Goal: Transaction & Acquisition: Purchase product/service

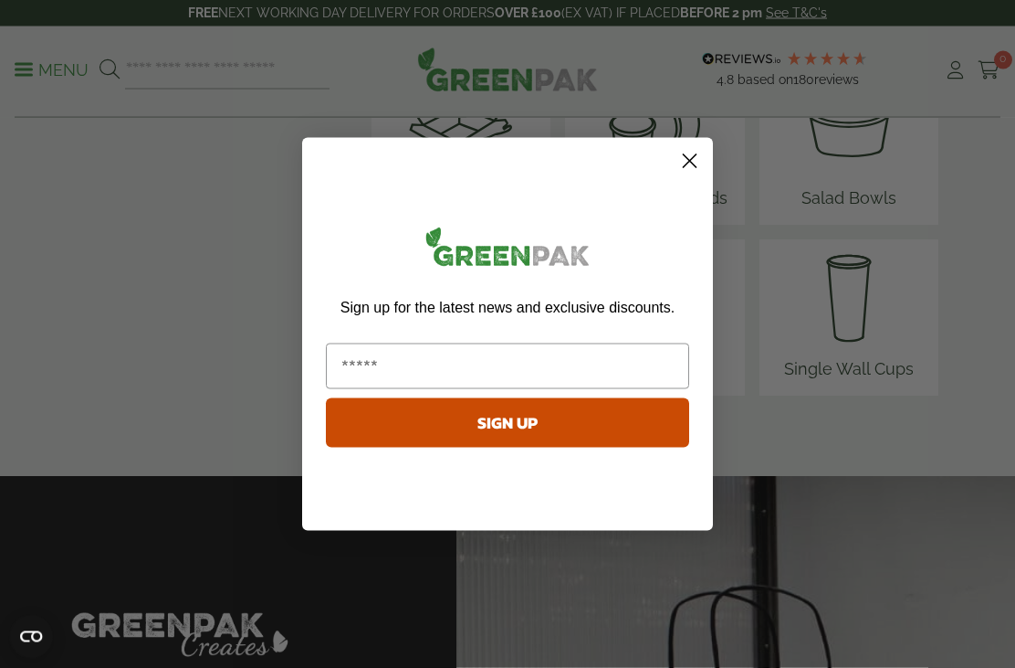
scroll to position [2785, 0]
click at [705, 177] on icon "Close dialog" at bounding box center [690, 161] width 32 height 32
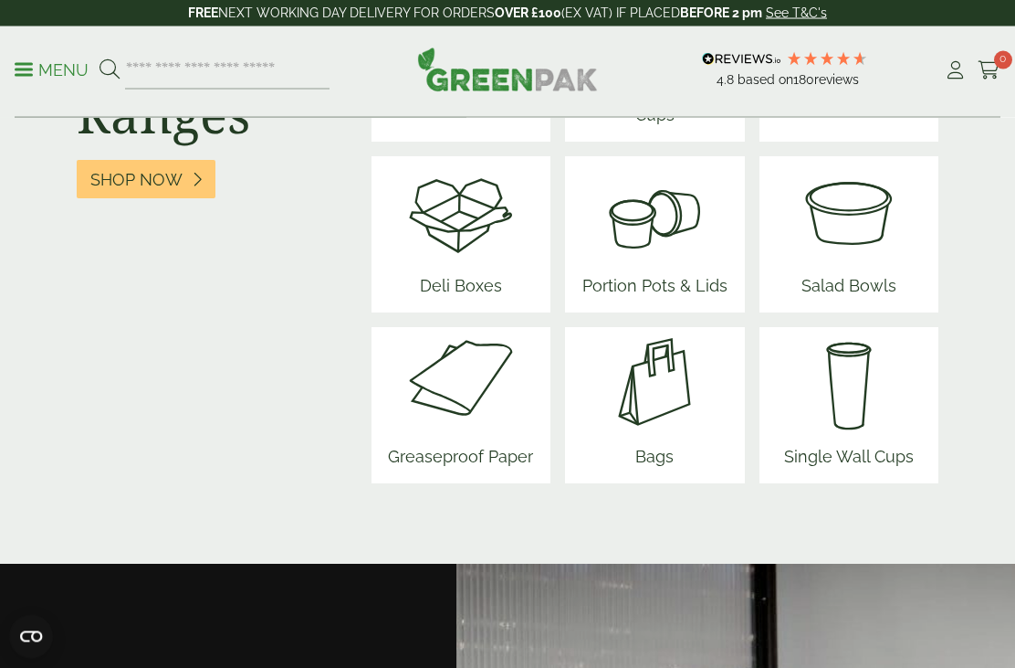
scroll to position [2698, 0]
click at [478, 396] on img at bounding box center [461, 382] width 160 height 110
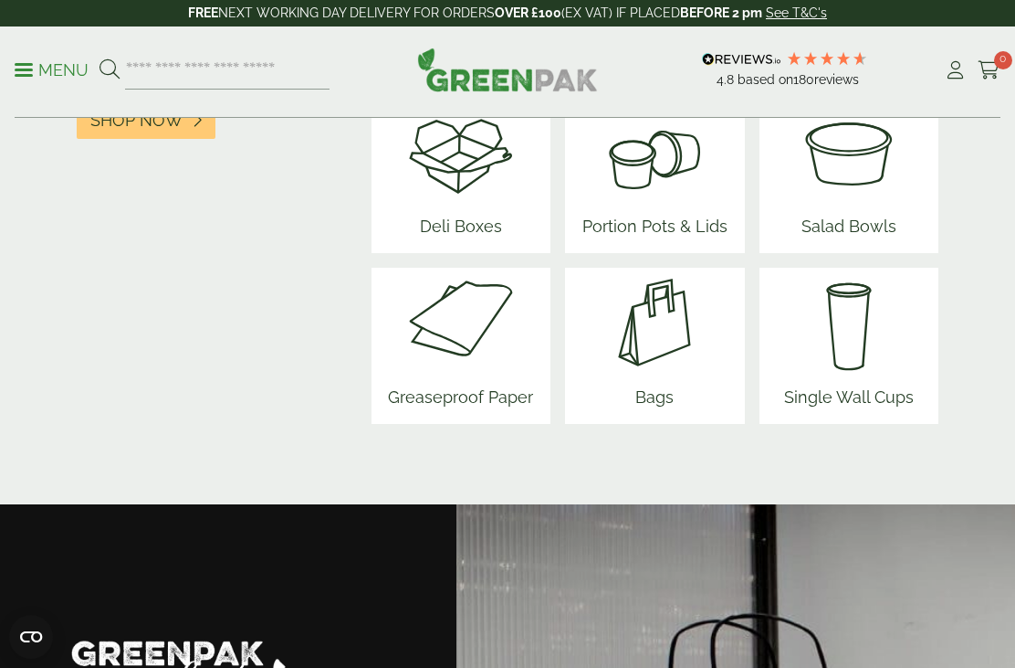
scroll to position [2758, 0]
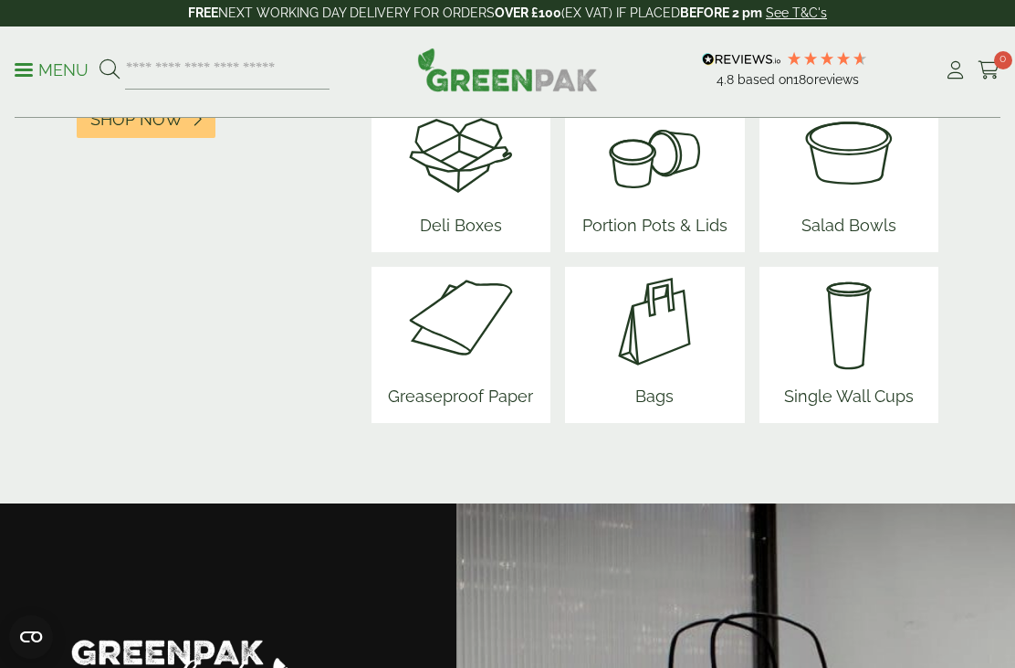
click at [677, 325] on img at bounding box center [655, 322] width 110 height 110
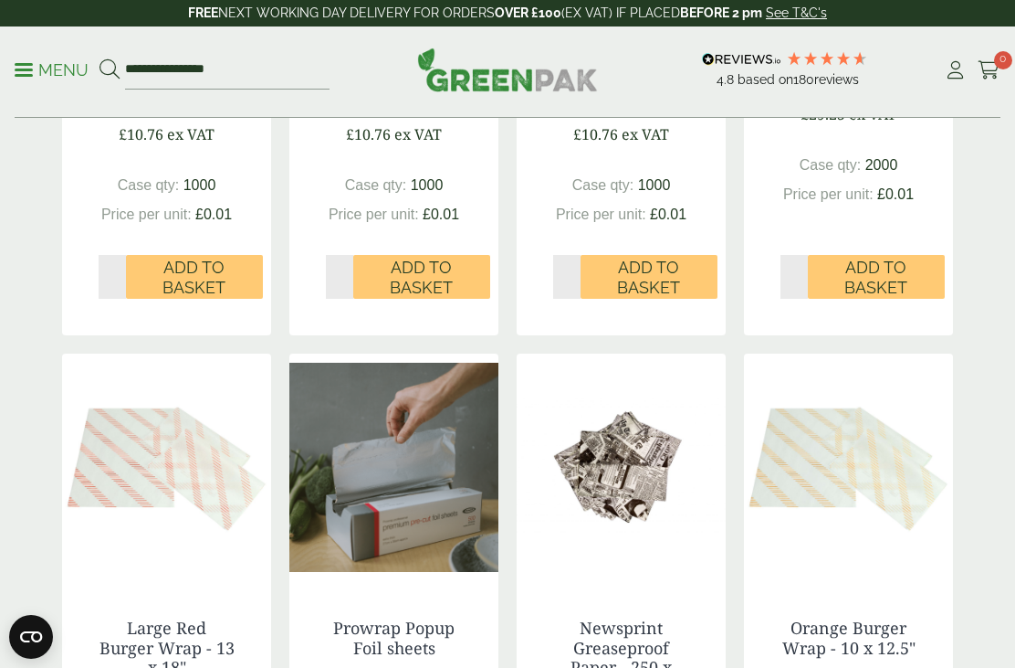
scroll to position [779, 0]
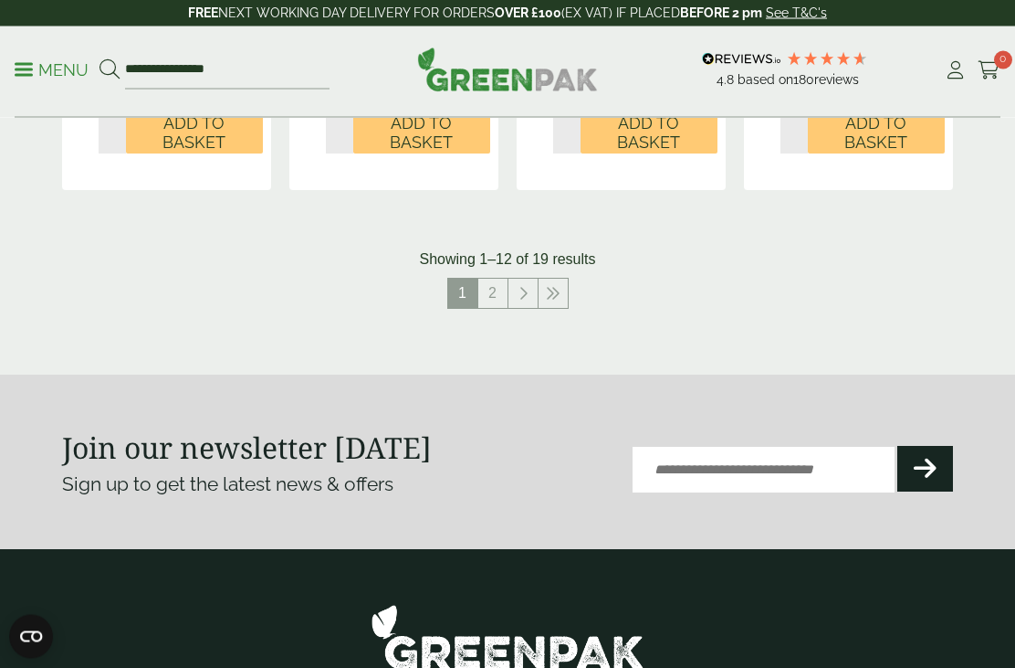
click at [483, 296] on link "2" at bounding box center [493, 293] width 29 height 29
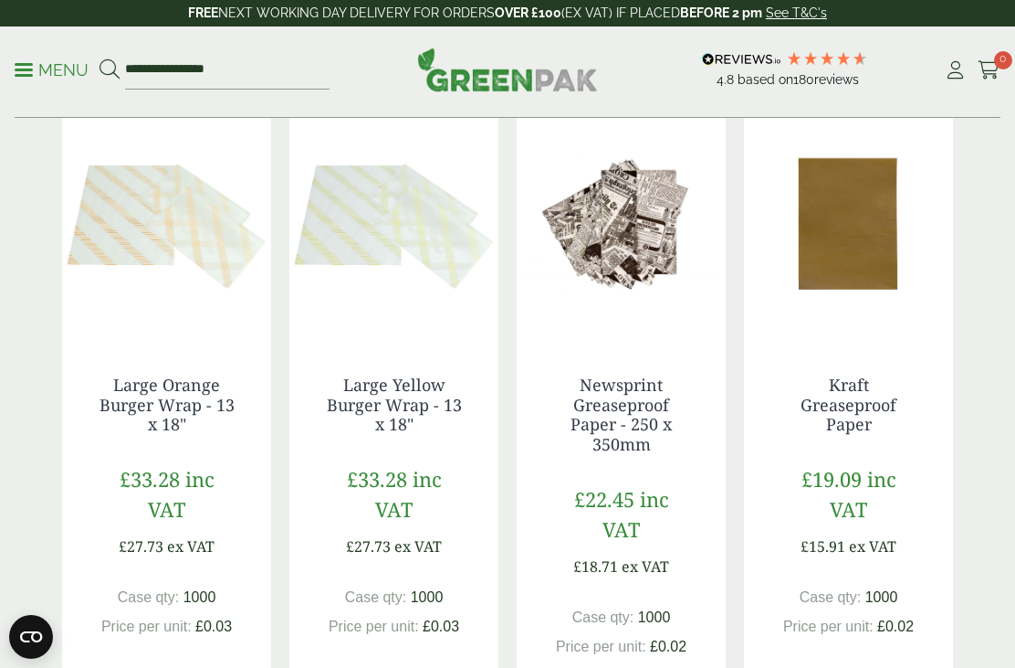
scroll to position [344, 0]
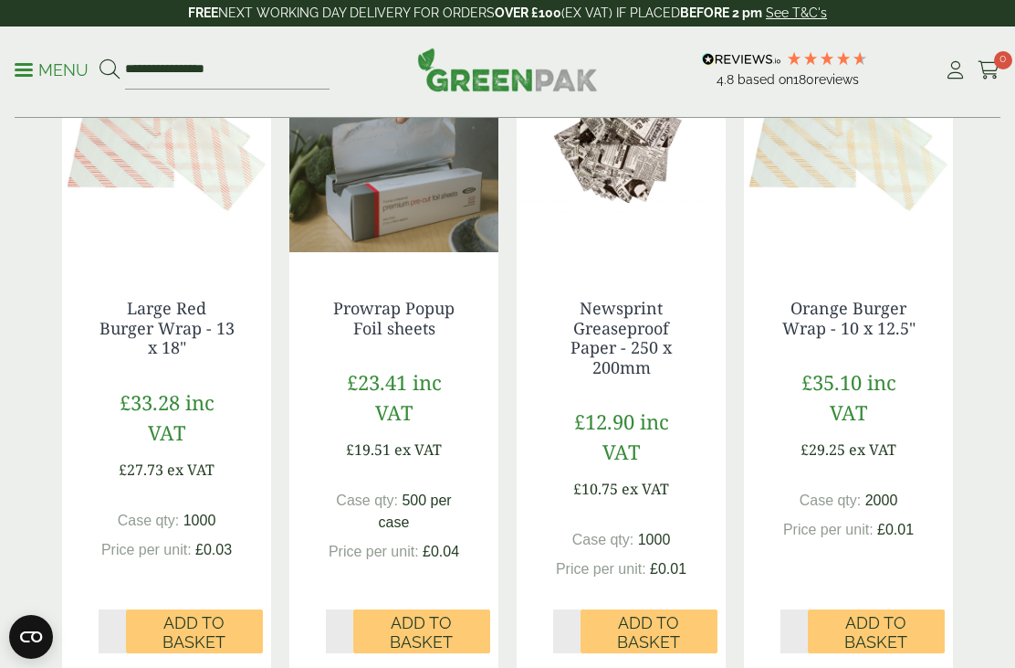
scroll to position [1057, 0]
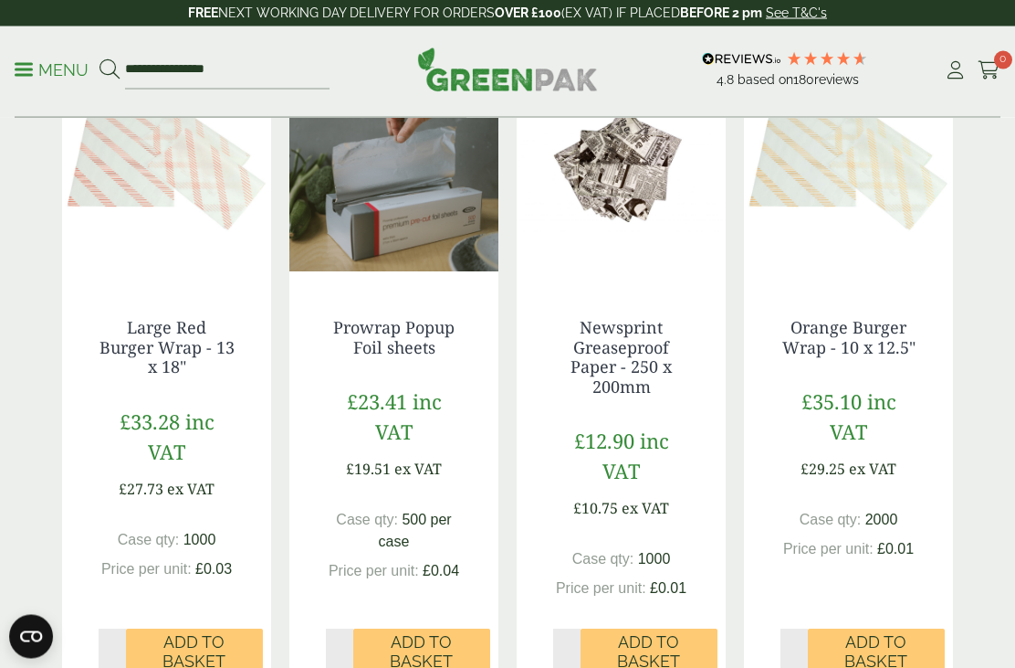
click at [647, 342] on link "Newsprint Greaseproof Paper - 250 x 200mm" at bounding box center [621, 357] width 101 height 81
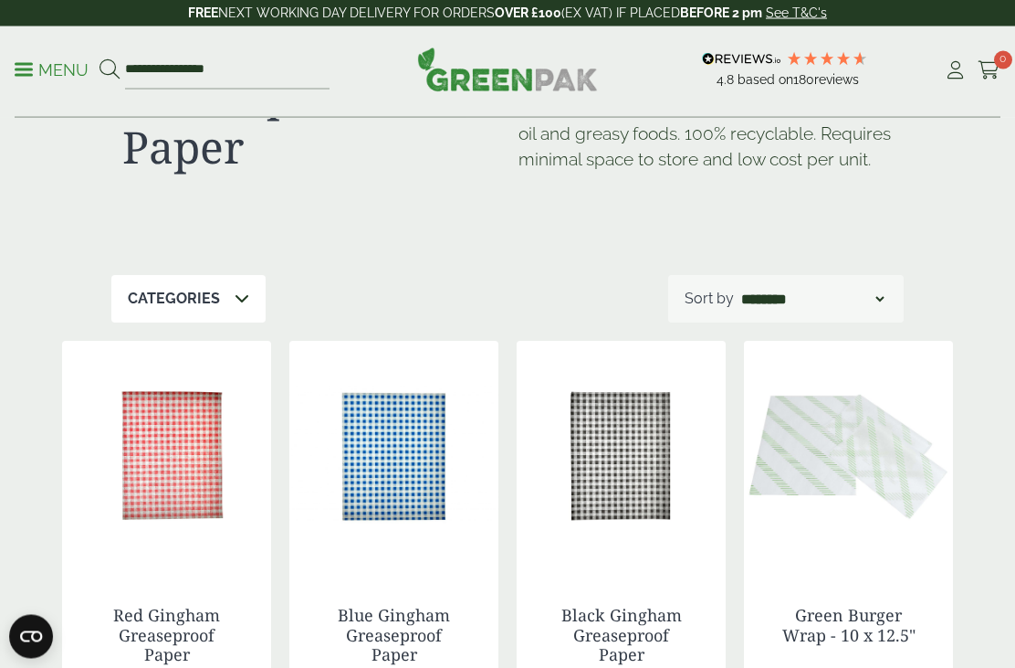
scroll to position [0, 0]
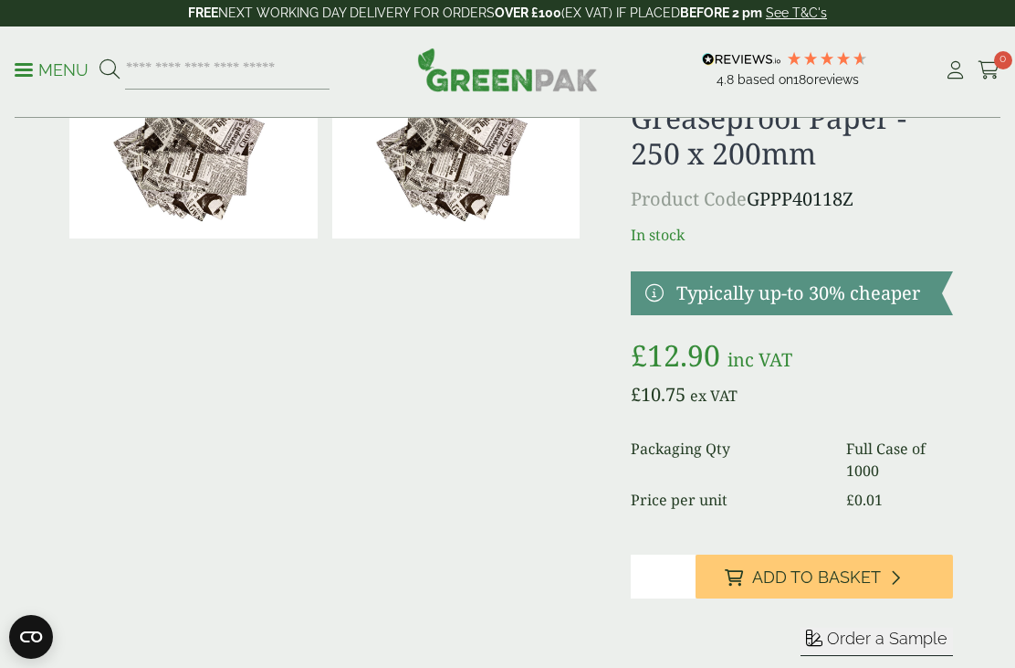
scroll to position [114, 0]
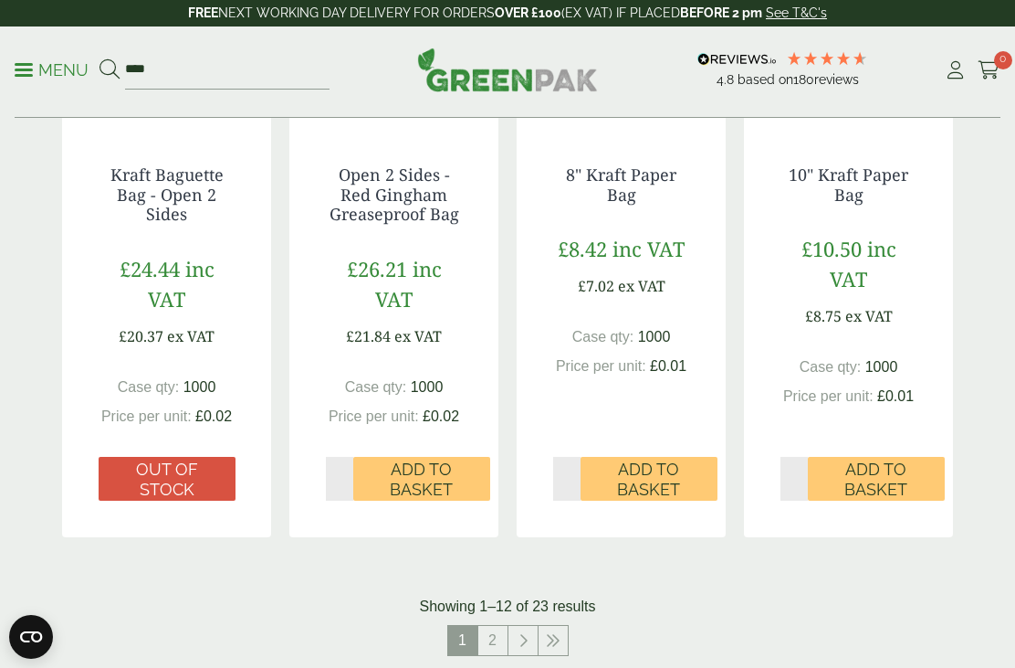
scroll to position [1802, 0]
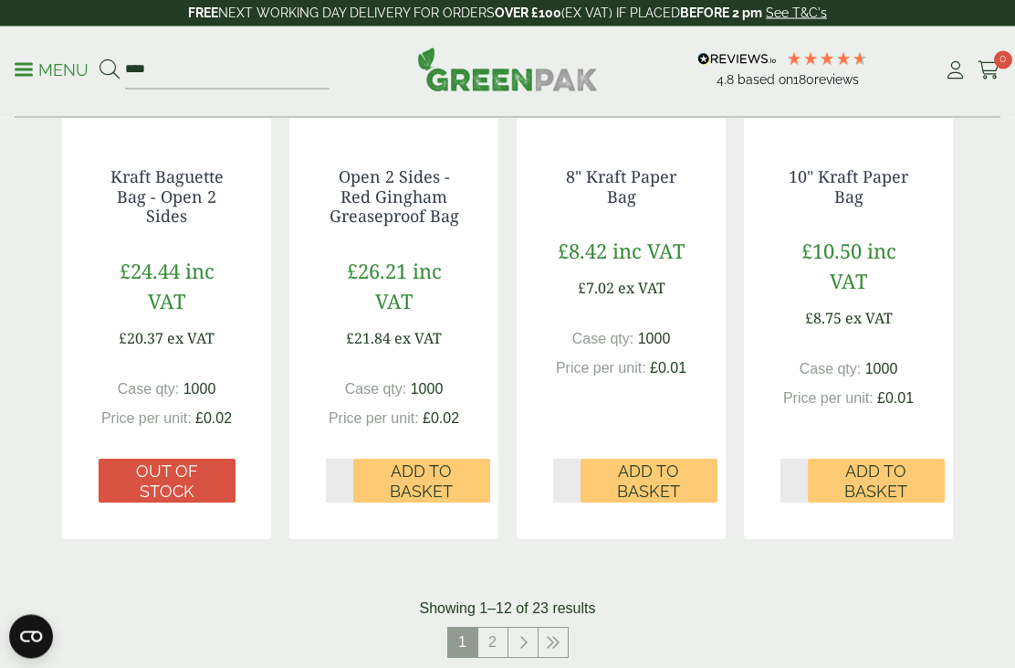
click at [500, 632] on link "2" at bounding box center [493, 642] width 29 height 29
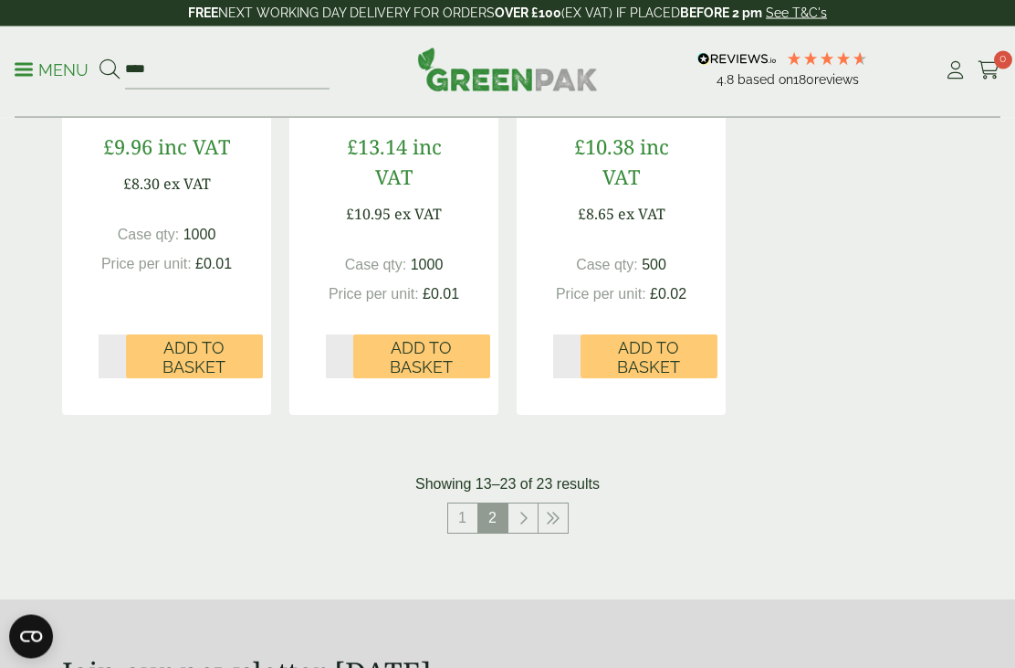
scroll to position [1909, 0]
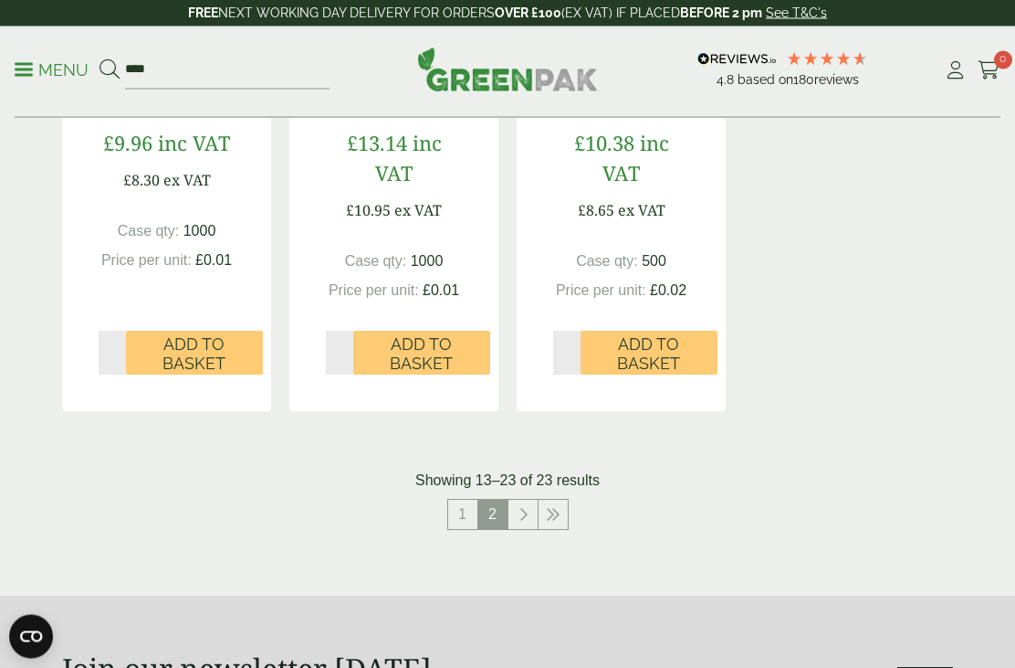
click at [539, 510] on link at bounding box center [553, 514] width 29 height 29
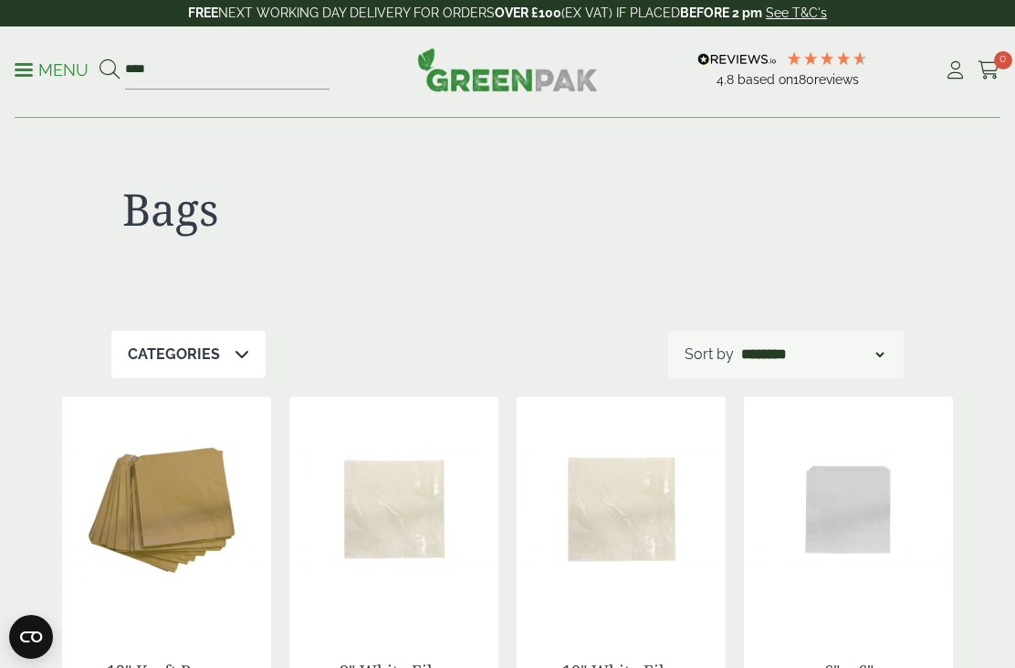
scroll to position [1969, 0]
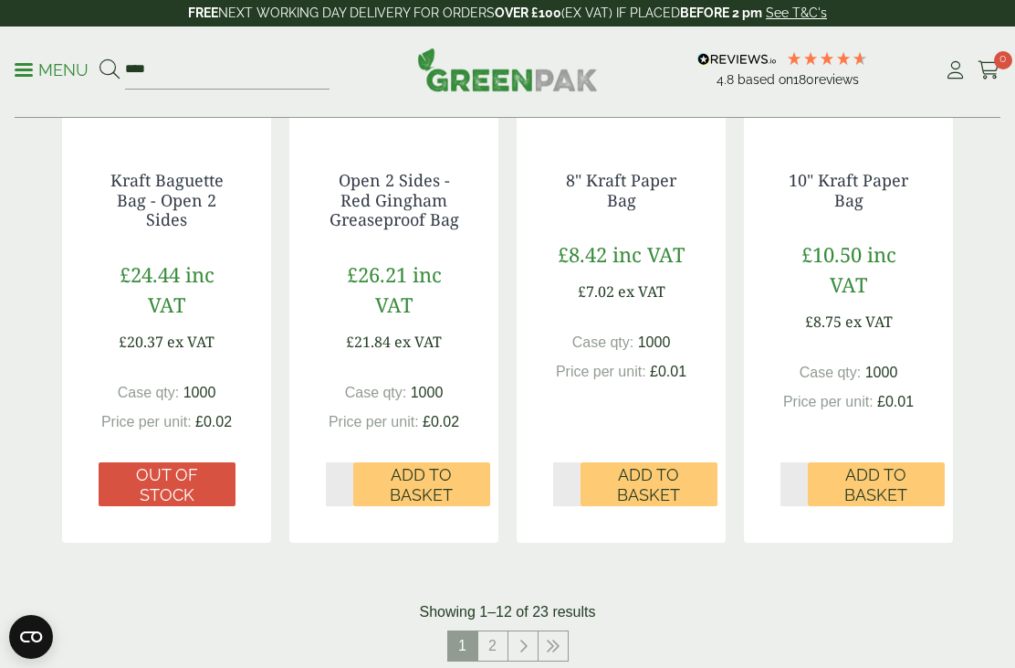
scroll to position [1790, 0]
